Goal: Task Accomplishment & Management: Use online tool/utility

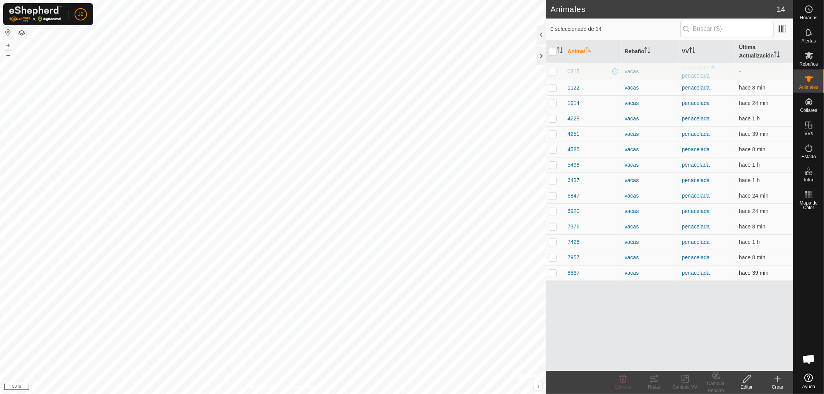
click at [552, 273] on p-checkbox at bounding box center [553, 273] width 8 height 6
click at [654, 384] on div "Rutas" at bounding box center [654, 387] width 31 height 7
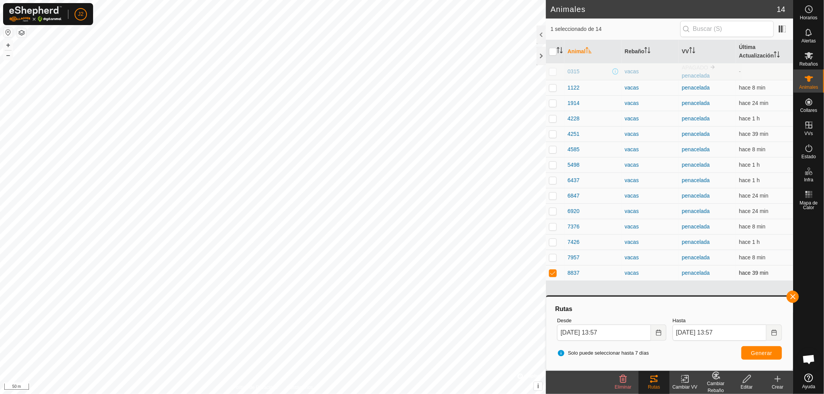
click at [552, 274] on p-checkbox at bounding box center [553, 273] width 8 height 6
checkbox input "false"
click at [792, 296] on button "button" at bounding box center [793, 297] width 12 height 12
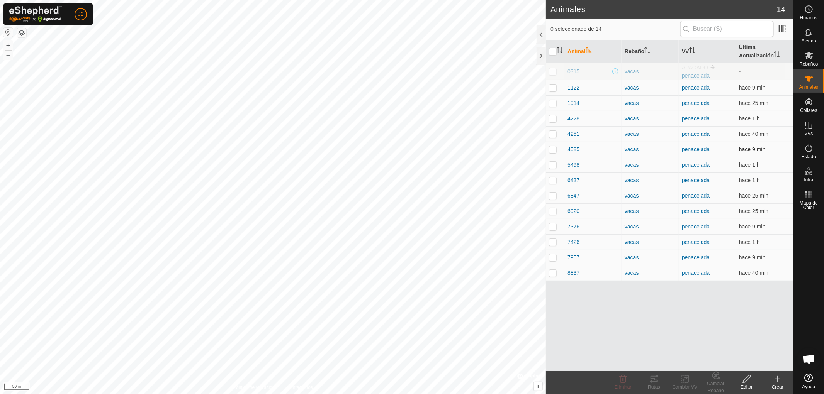
click at [551, 148] on p-checkbox at bounding box center [553, 149] width 8 height 6
click at [659, 380] on tracks-svg-icon at bounding box center [654, 379] width 31 height 9
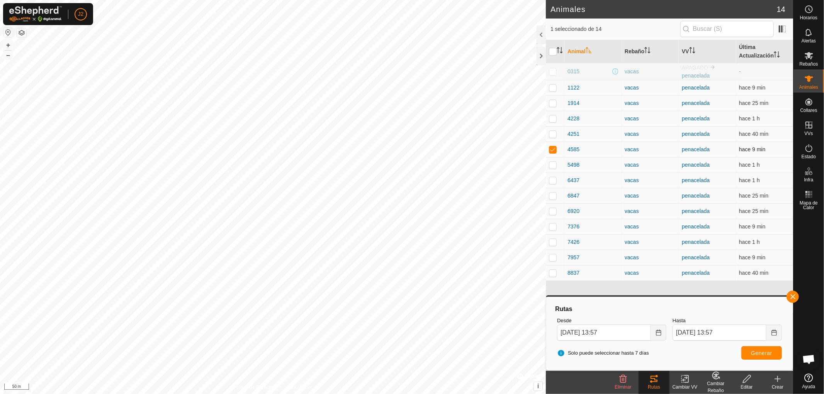
click at [550, 149] on p-checkbox at bounding box center [553, 149] width 8 height 6
checkbox input "false"
click at [792, 295] on button "button" at bounding box center [793, 297] width 12 height 12
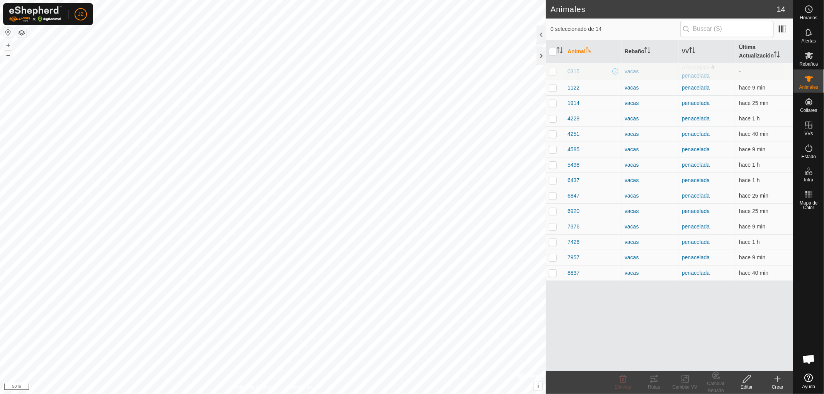
click at [554, 195] on p-checkbox at bounding box center [553, 196] width 8 height 6
click at [654, 381] on icon at bounding box center [653, 379] width 9 height 9
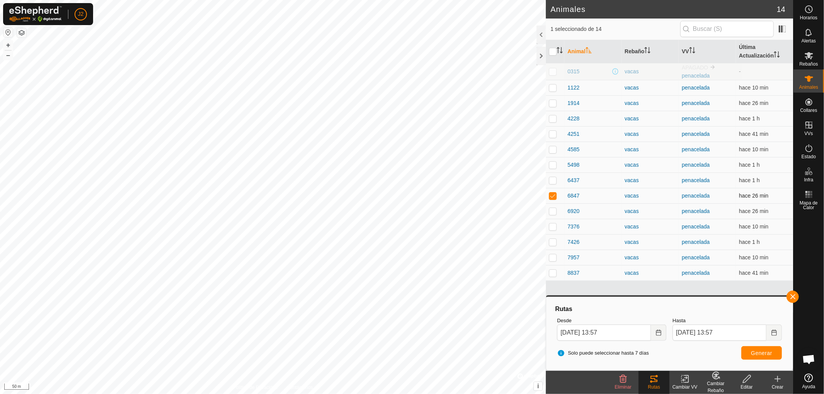
click at [551, 196] on p-checkbox at bounding box center [553, 196] width 8 height 6
checkbox input "false"
click at [791, 295] on button "button" at bounding box center [793, 297] width 12 height 12
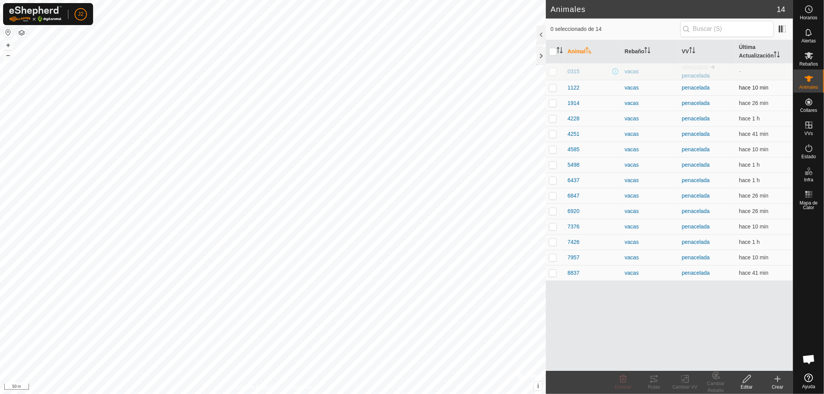
click at [552, 87] on p-checkbox at bounding box center [553, 88] width 8 height 6
click at [654, 380] on icon at bounding box center [654, 379] width 7 height 6
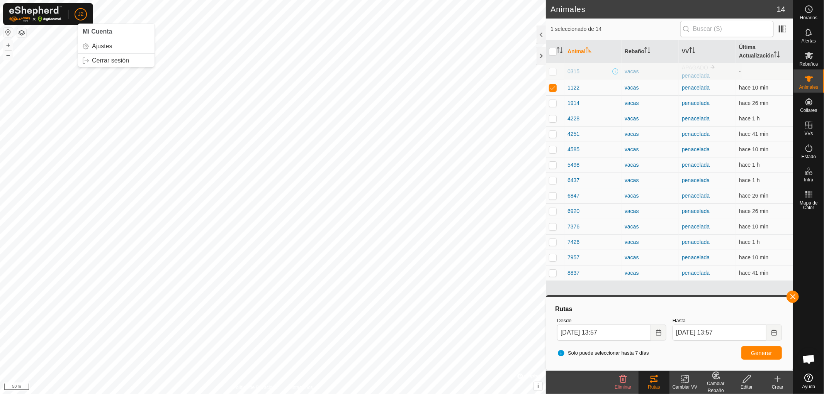
click at [552, 88] on p-checkbox at bounding box center [553, 88] width 8 height 6
checkbox input "false"
click at [790, 294] on button "button" at bounding box center [793, 297] width 12 height 12
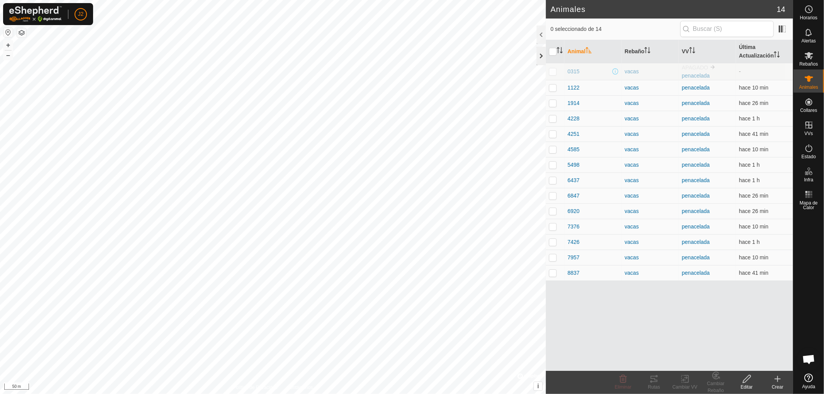
click at [542, 59] on div at bounding box center [541, 56] width 9 height 19
